Goal: Information Seeking & Learning: Learn about a topic

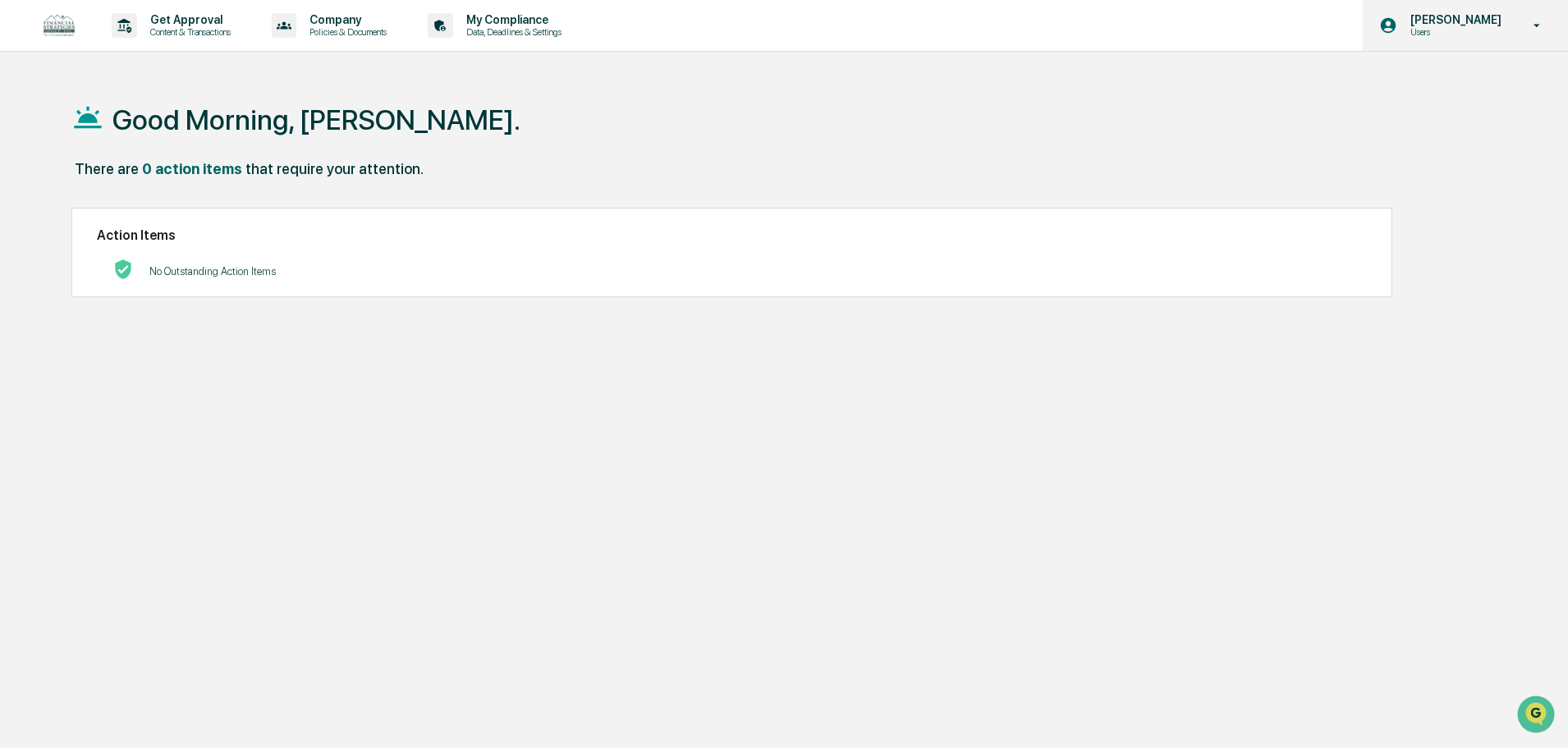
click at [1460, 29] on p "Users" at bounding box center [1454, 32] width 113 height 11
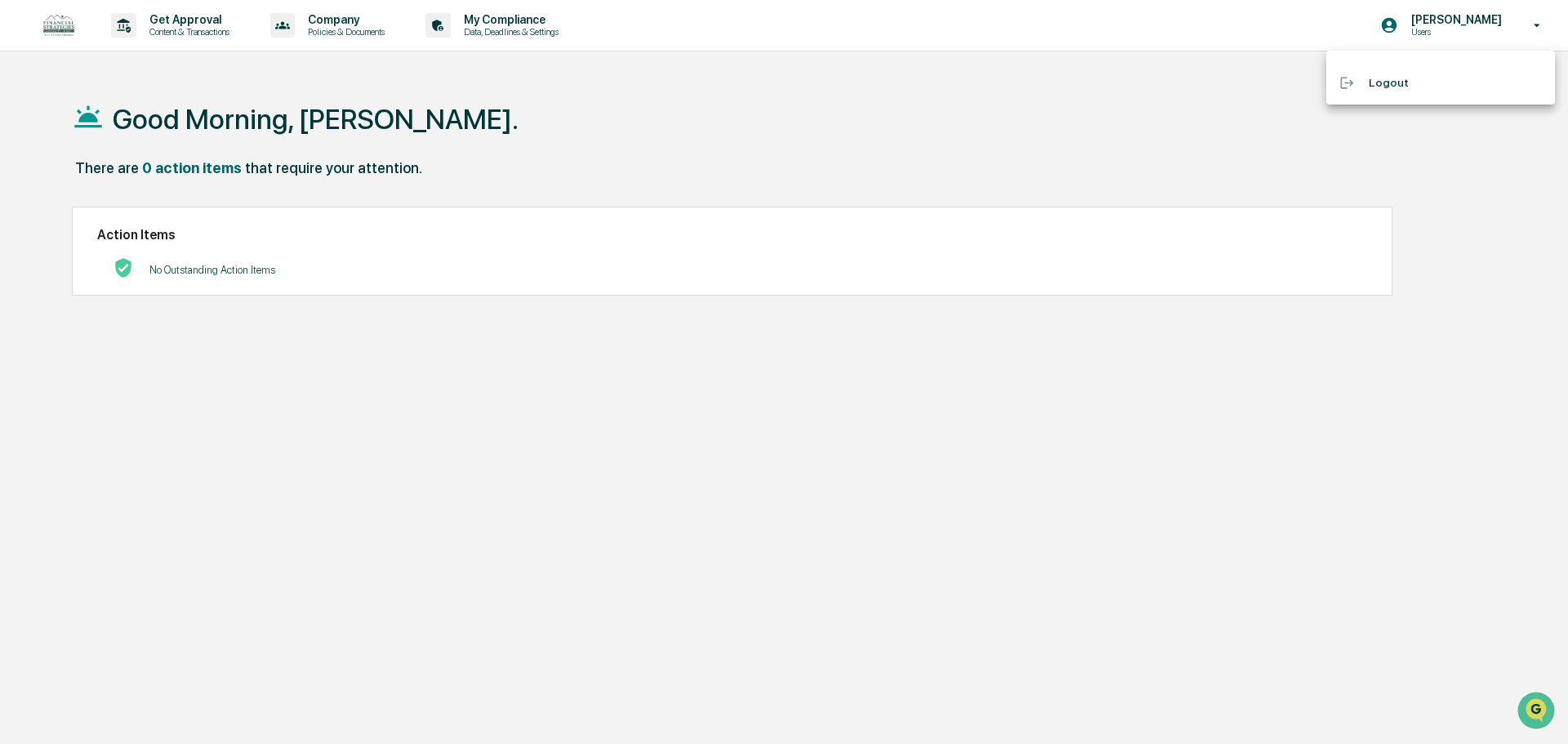
click at [1536, 24] on div at bounding box center [784, 372] width 1568 height 744
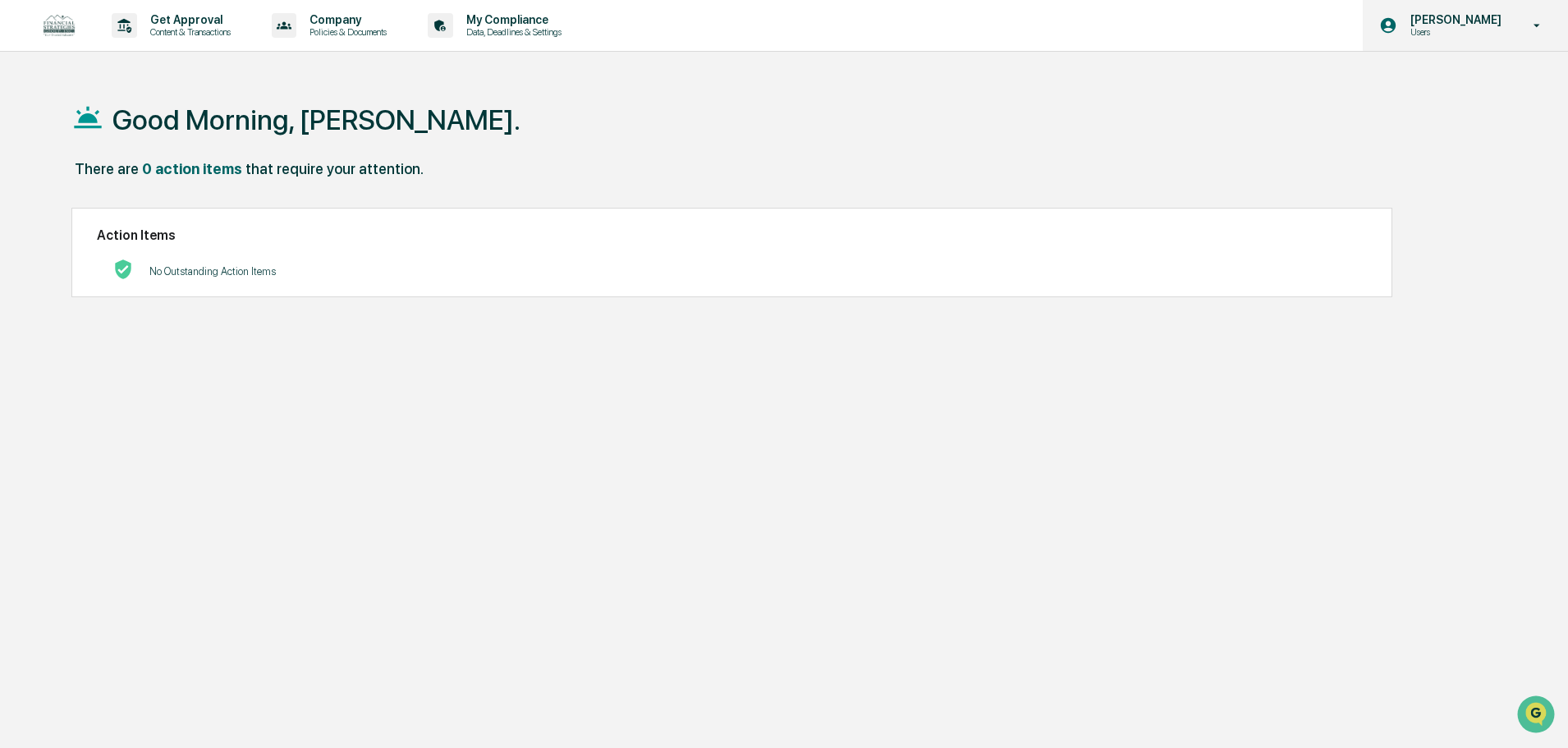
click at [1390, 23] on icon at bounding box center [1388, 25] width 18 height 18
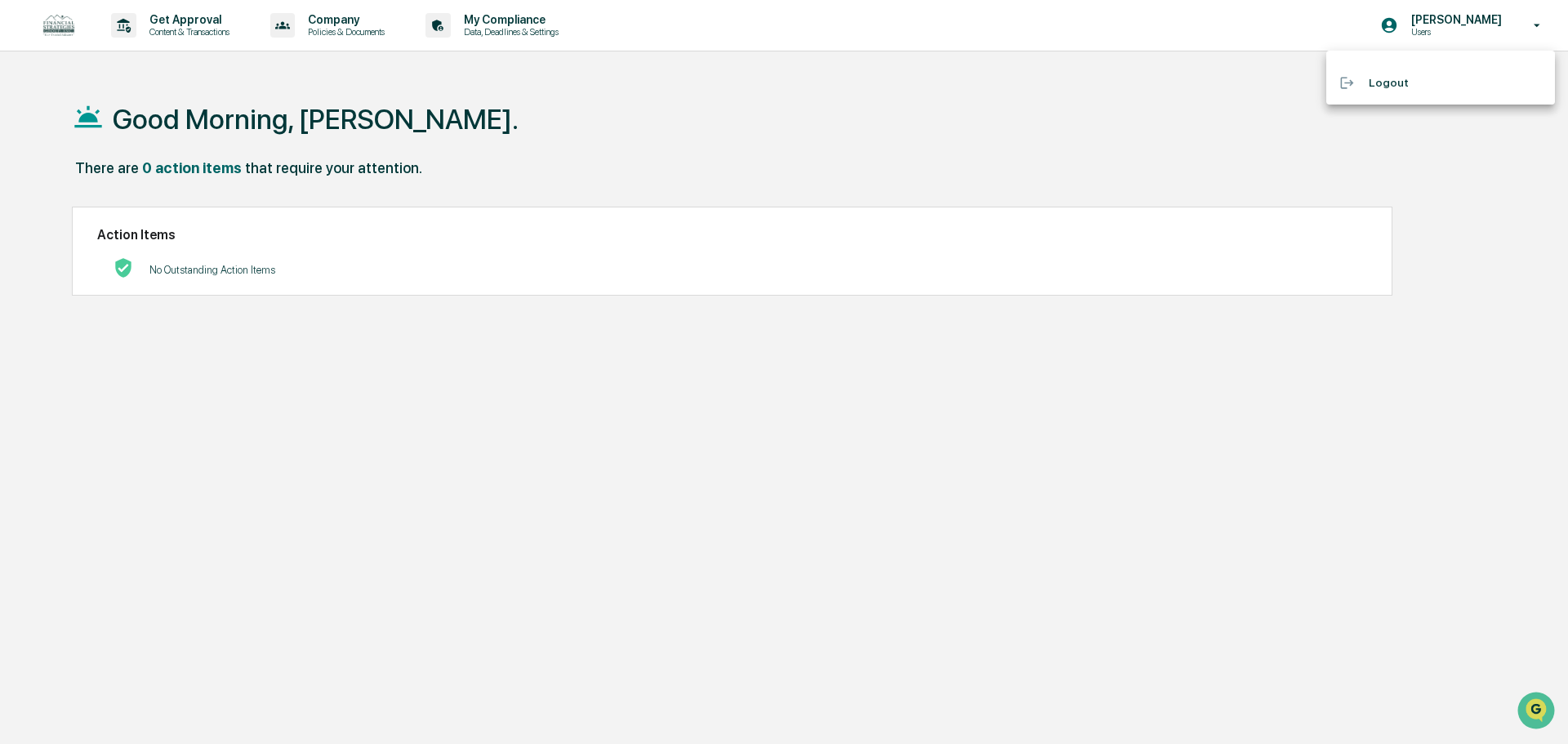
click at [884, 150] on div at bounding box center [784, 372] width 1568 height 744
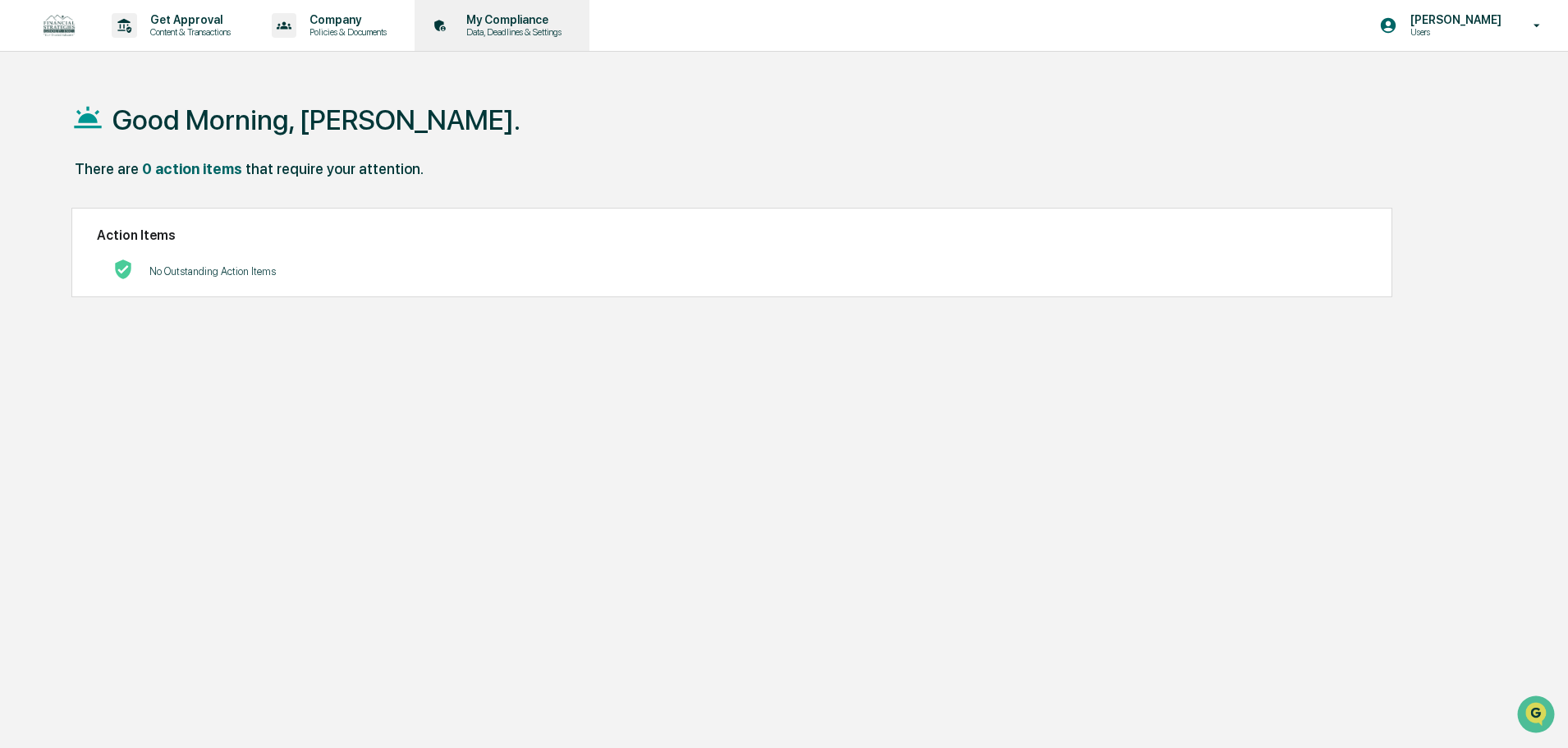
click at [520, 13] on p "My Compliance" at bounding box center [511, 19] width 116 height 13
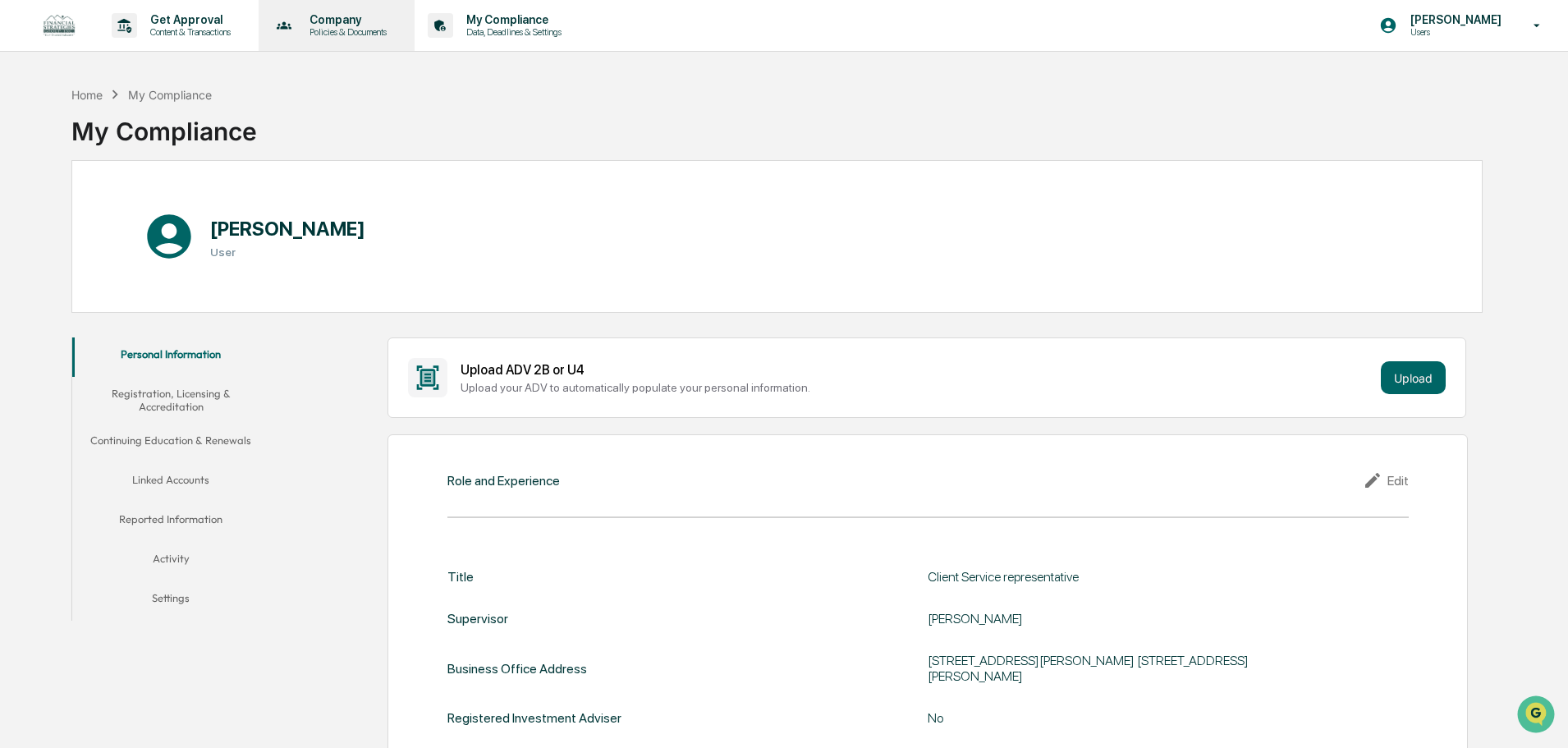
click at [367, 10] on div "Company Policies & Documents" at bounding box center [335, 25] width 140 height 51
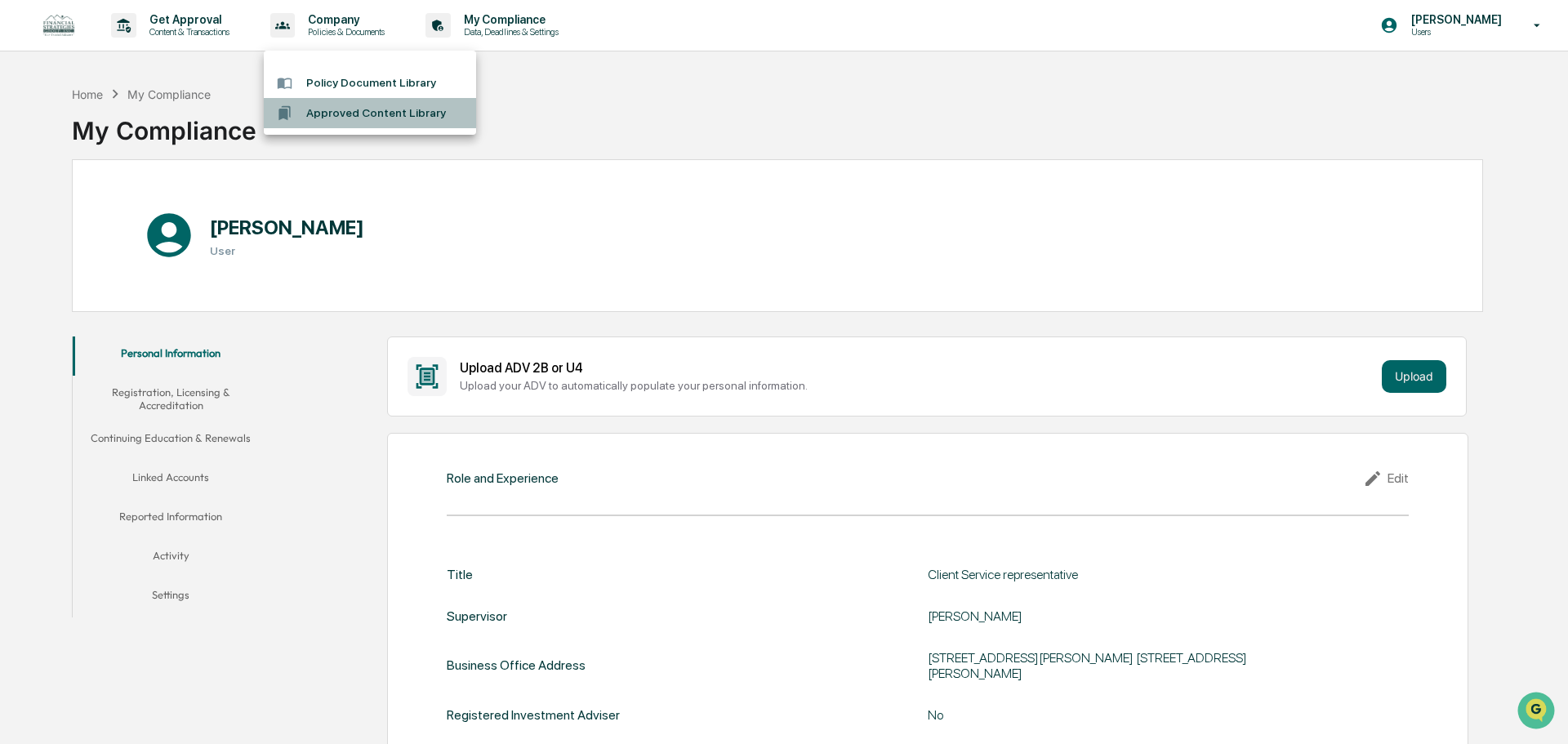
click at [361, 116] on li "Approved Content Library" at bounding box center [370, 112] width 212 height 30
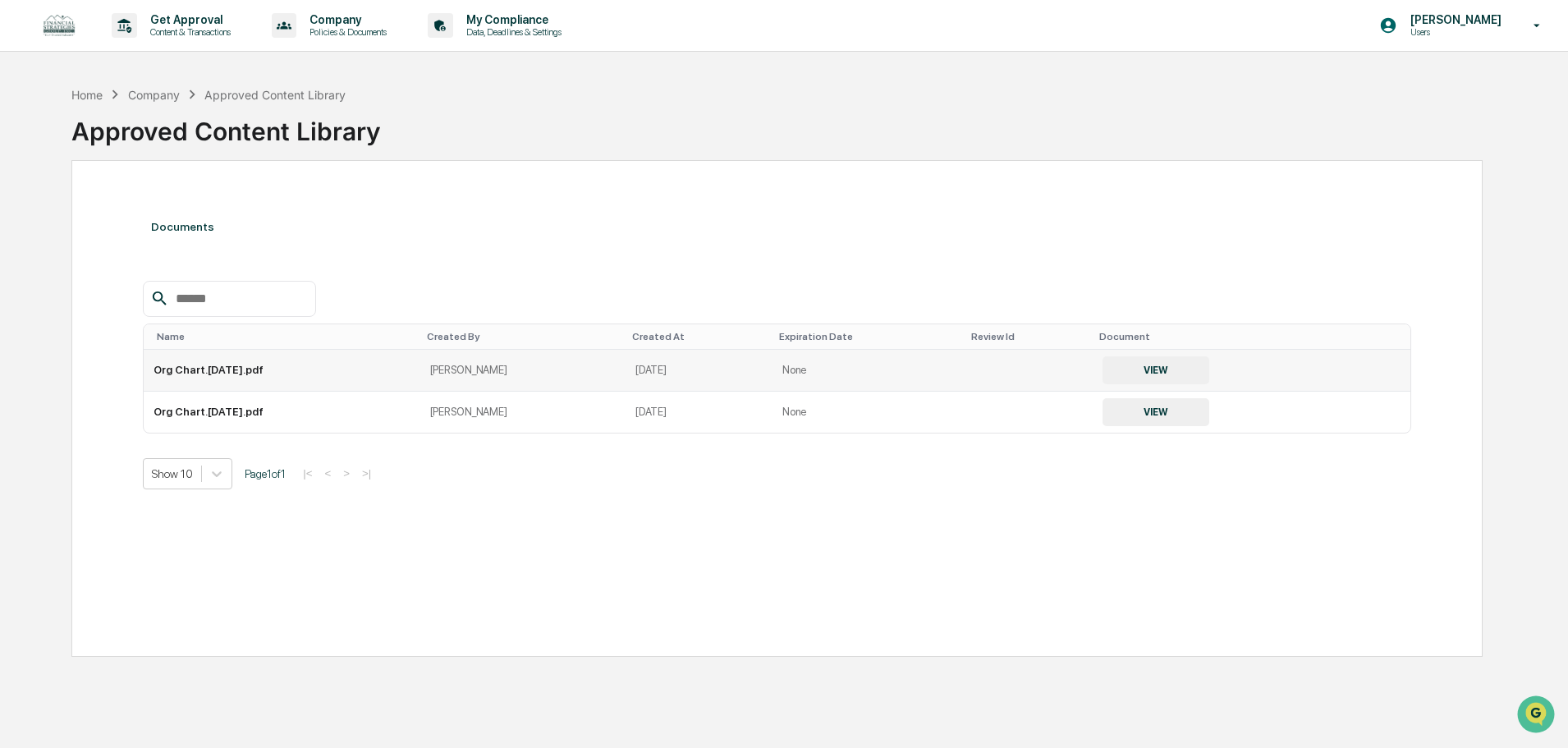
click at [1186, 373] on button "VIEW" at bounding box center [1156, 370] width 107 height 28
